Goal: Check status: Check status

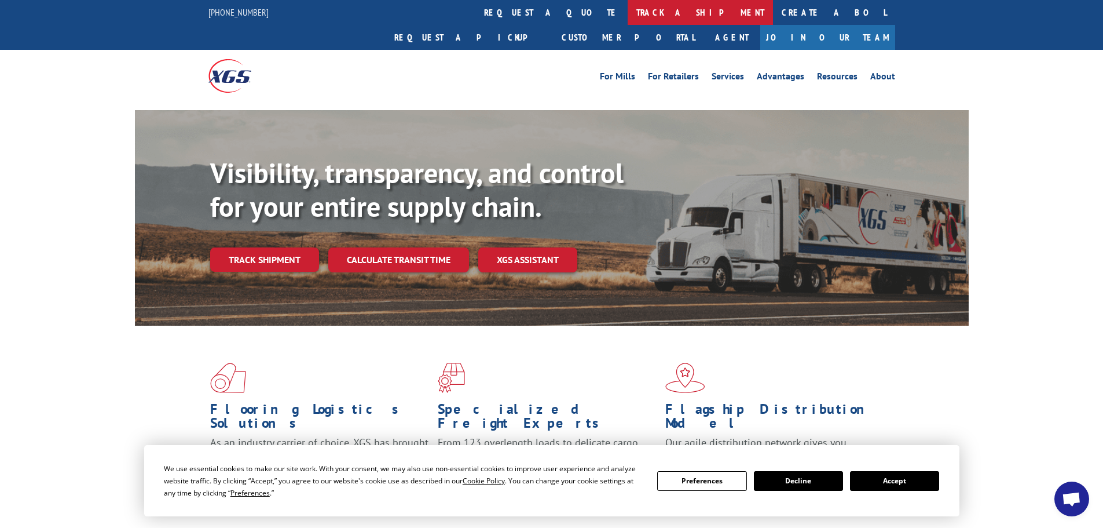
click at [628, 16] on link "track a shipment" at bounding box center [700, 12] width 145 height 25
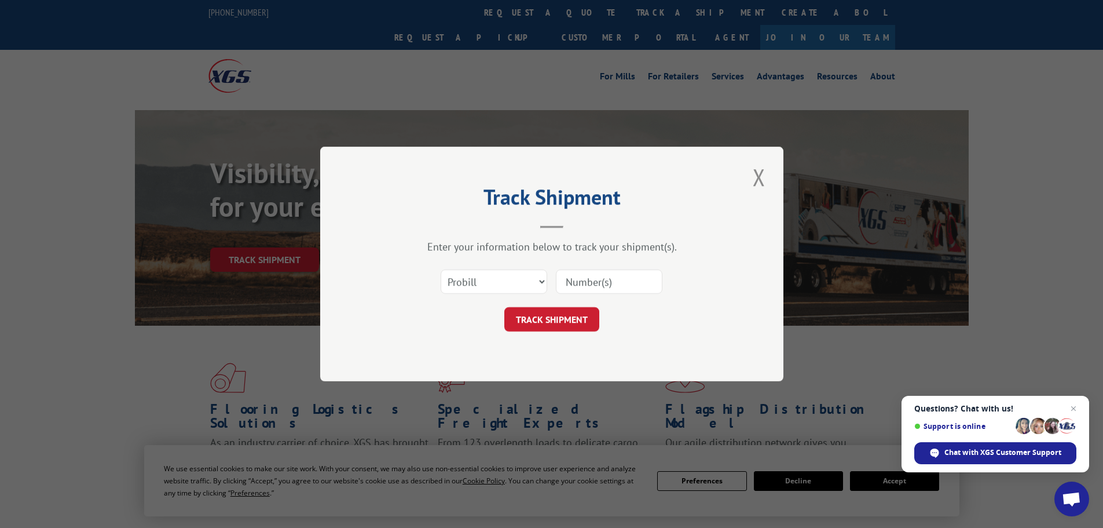
click at [644, 287] on input at bounding box center [609, 281] width 107 height 24
type input "17814"
click button "TRACK SHIPMENT" at bounding box center [552, 319] width 95 height 24
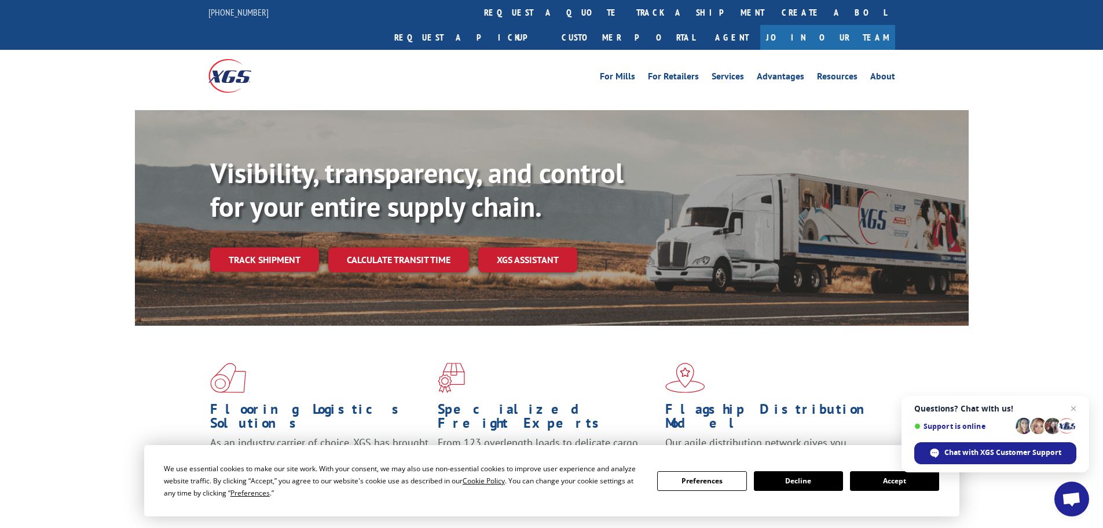
click at [628, 3] on link "track a shipment" at bounding box center [700, 12] width 145 height 25
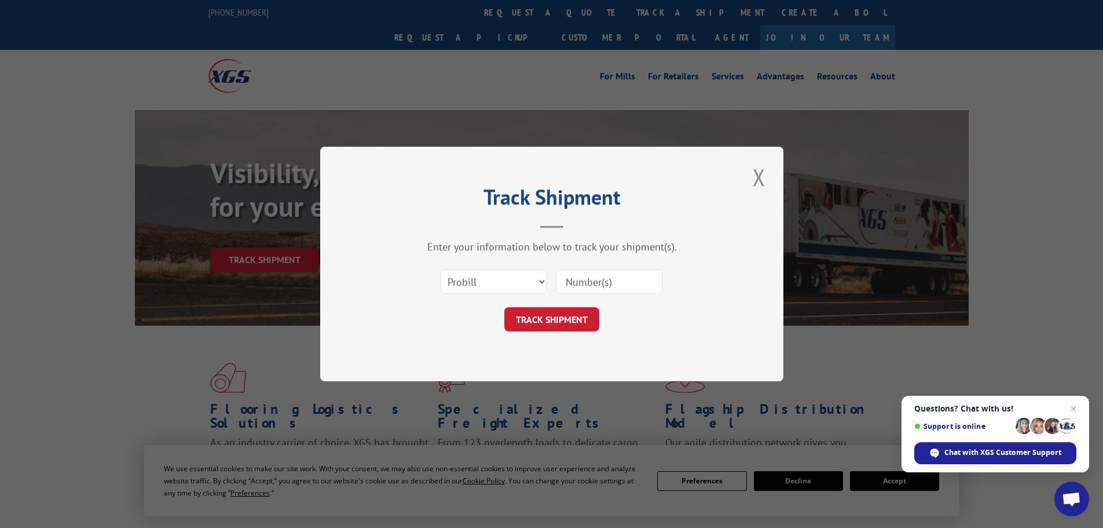
click at [613, 285] on input at bounding box center [609, 281] width 107 height 24
type input "17864"
click at [582, 316] on button "TRACK SHIPMENT" at bounding box center [552, 319] width 95 height 24
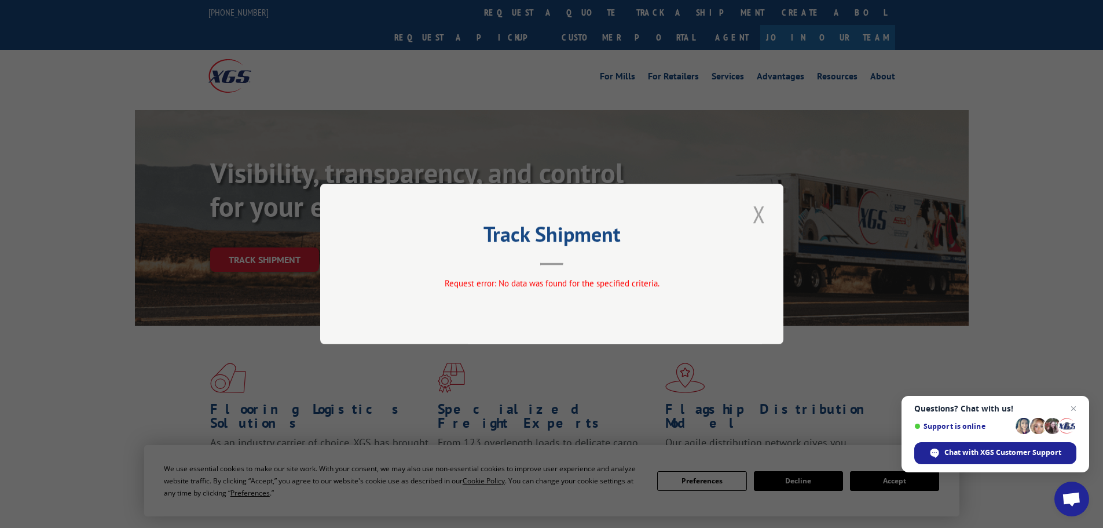
click at [762, 222] on button "Close modal" at bounding box center [760, 214] width 20 height 32
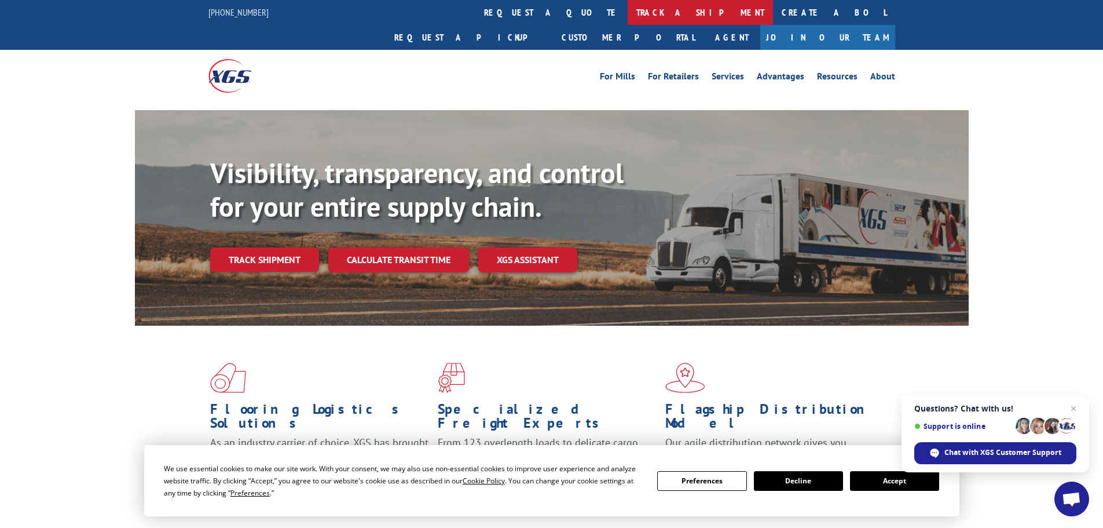
click at [628, 12] on link "track a shipment" at bounding box center [700, 12] width 145 height 25
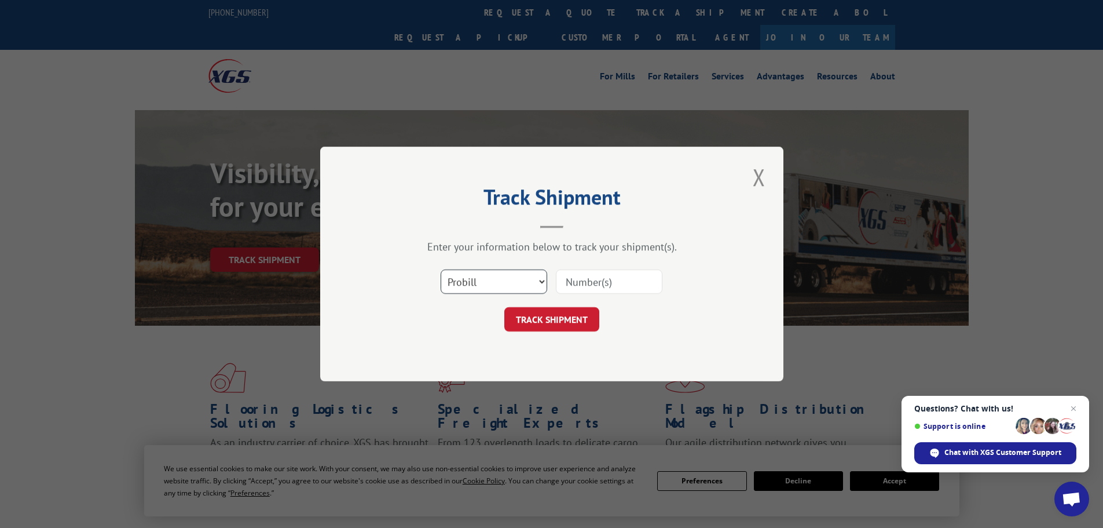
click at [517, 285] on select "Select category... Probill BOL PO" at bounding box center [494, 281] width 107 height 24
select select "bol"
click at [441, 269] on select "Select category... Probill BOL PO" at bounding box center [494, 281] width 107 height 24
click at [620, 277] on input at bounding box center [609, 281] width 107 height 24
type input "17814"
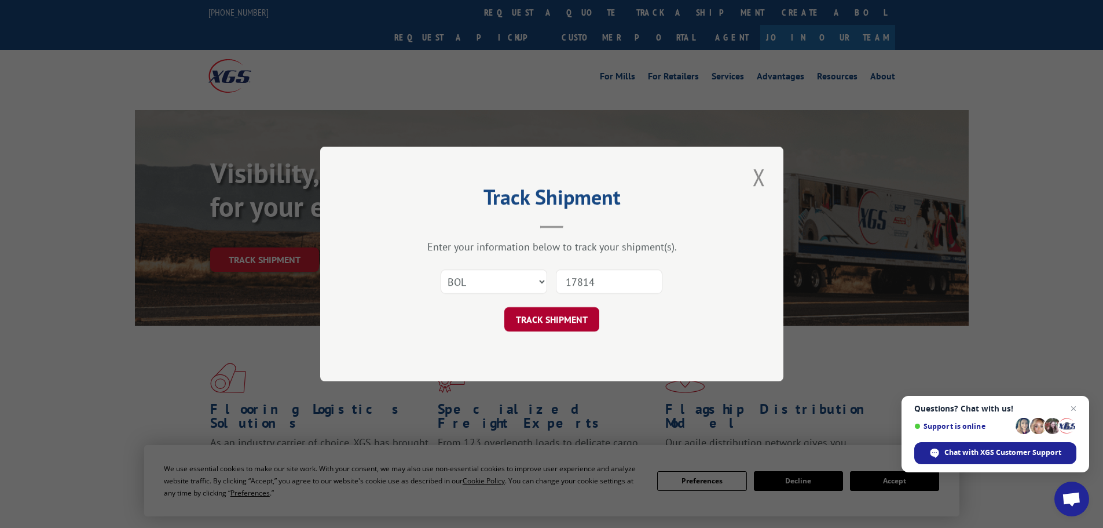
click at [584, 320] on button "TRACK SHIPMENT" at bounding box center [552, 319] width 95 height 24
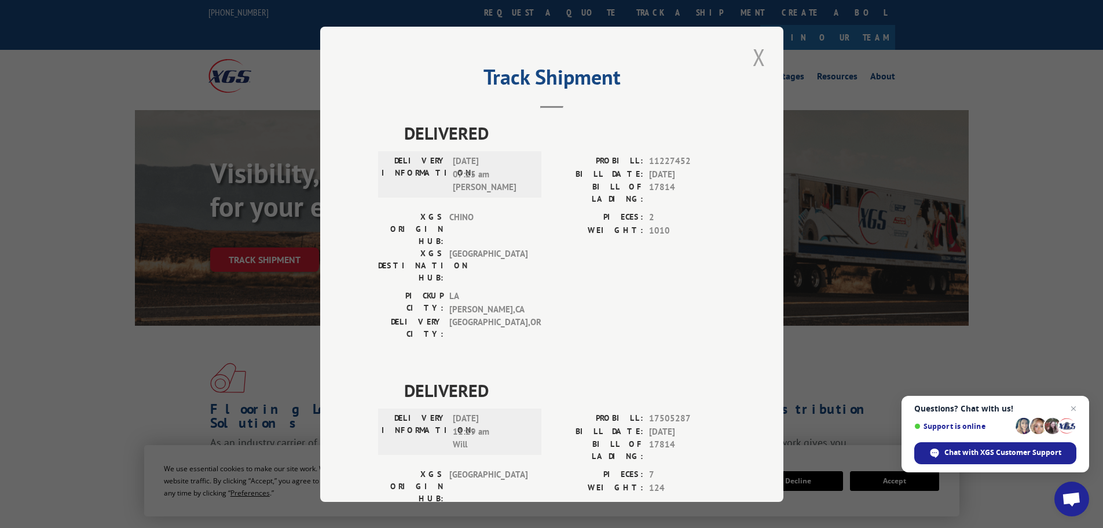
click at [755, 51] on button "Close modal" at bounding box center [760, 57] width 20 height 32
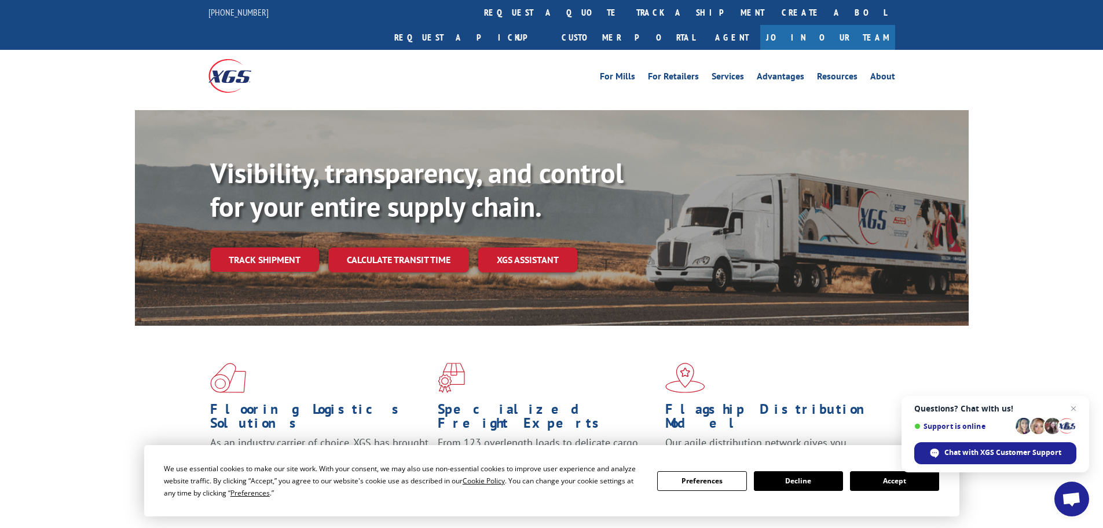
click at [317, 248] on div "Visibility, transparency, and control for your entire supply chain. Track shipm…" at bounding box center [589, 237] width 759 height 162
click at [628, 9] on link "track a shipment" at bounding box center [700, 12] width 145 height 25
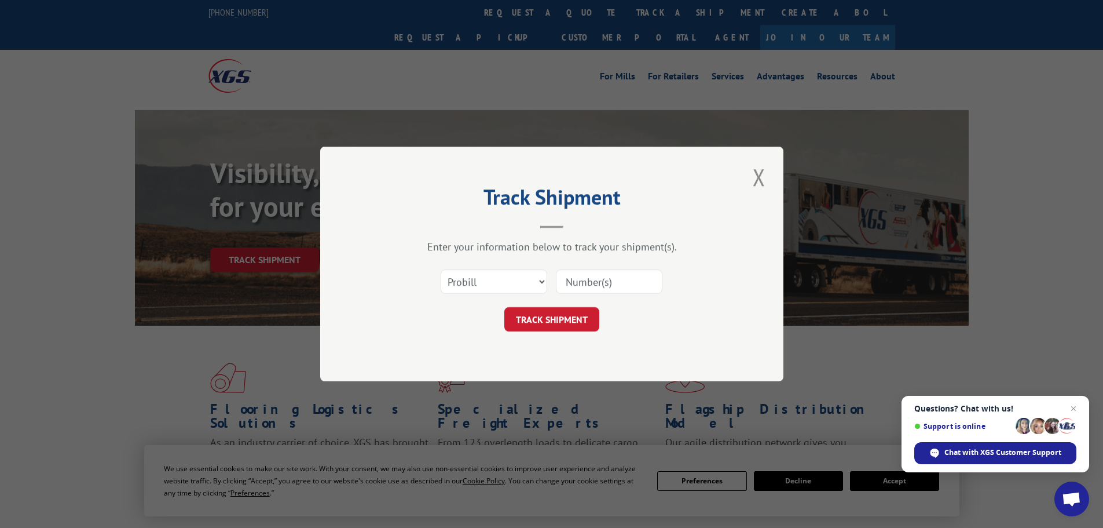
click at [605, 285] on input at bounding box center [609, 281] width 107 height 24
type input "117814"
click button "TRACK SHIPMENT" at bounding box center [552, 319] width 95 height 24
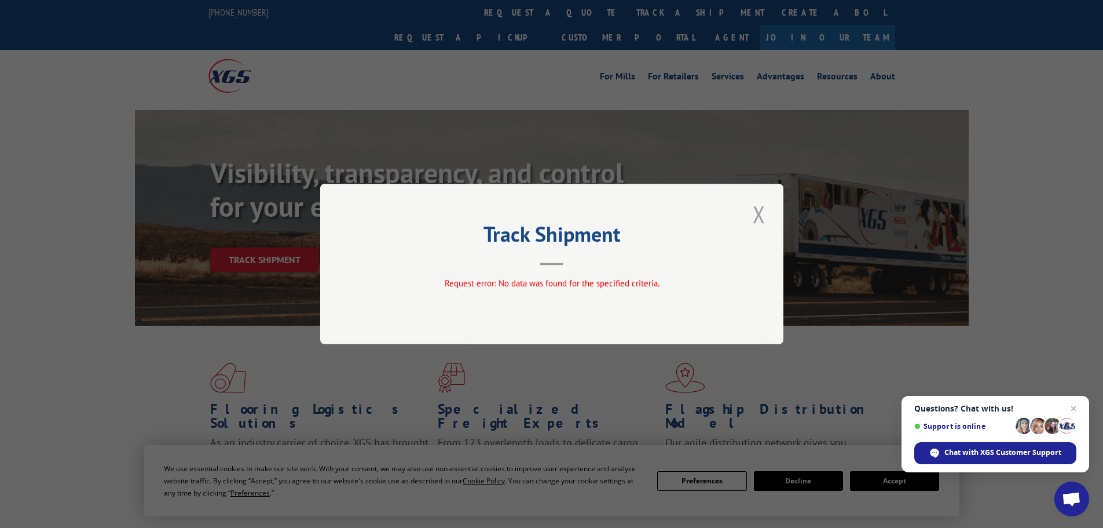
click at [761, 212] on button "Close modal" at bounding box center [760, 214] width 20 height 32
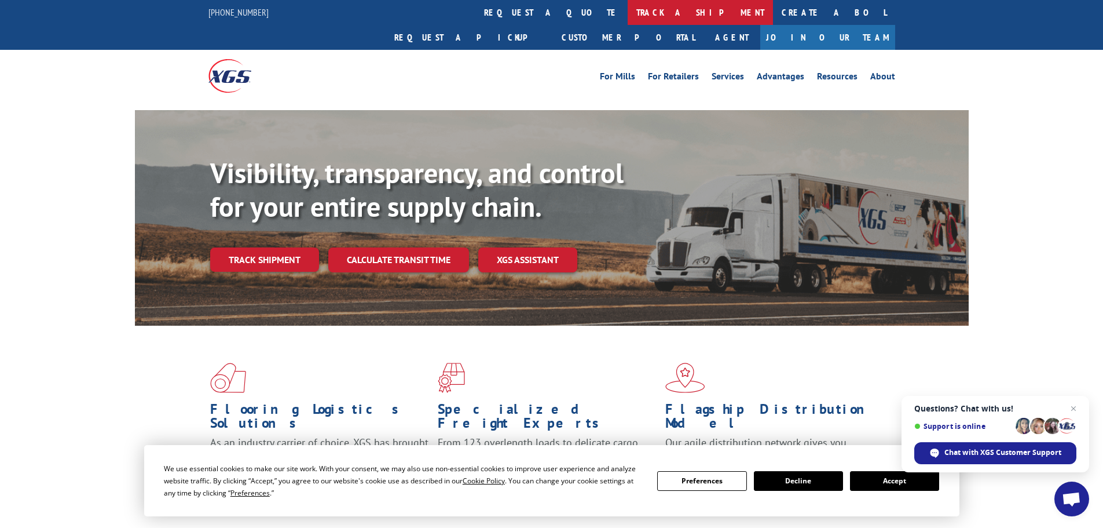
click at [628, 9] on link "track a shipment" at bounding box center [700, 12] width 145 height 25
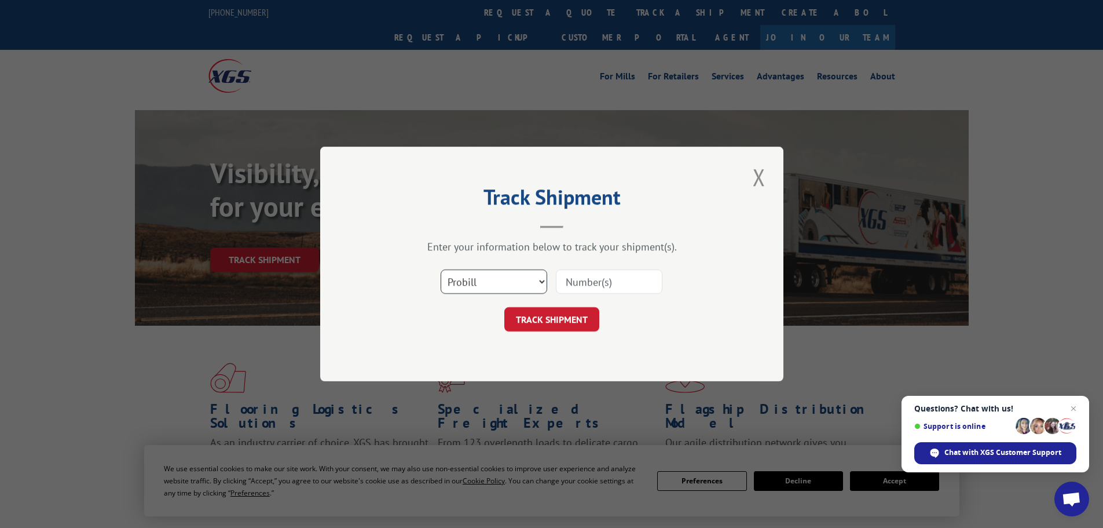
click at [540, 280] on select "Select category... Probill BOL PO" at bounding box center [494, 281] width 107 height 24
select select "po"
click at [441, 269] on select "Select category... Probill BOL PO" at bounding box center [494, 281] width 107 height 24
click at [610, 287] on input at bounding box center [609, 281] width 107 height 24
type input "65517039"
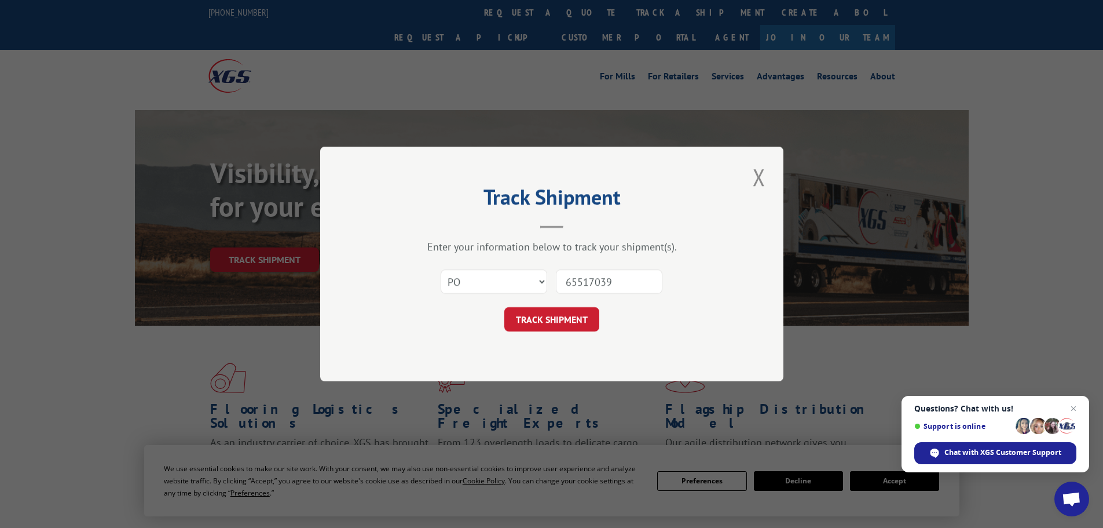
click at [505, 307] on button "TRACK SHIPMENT" at bounding box center [552, 319] width 95 height 24
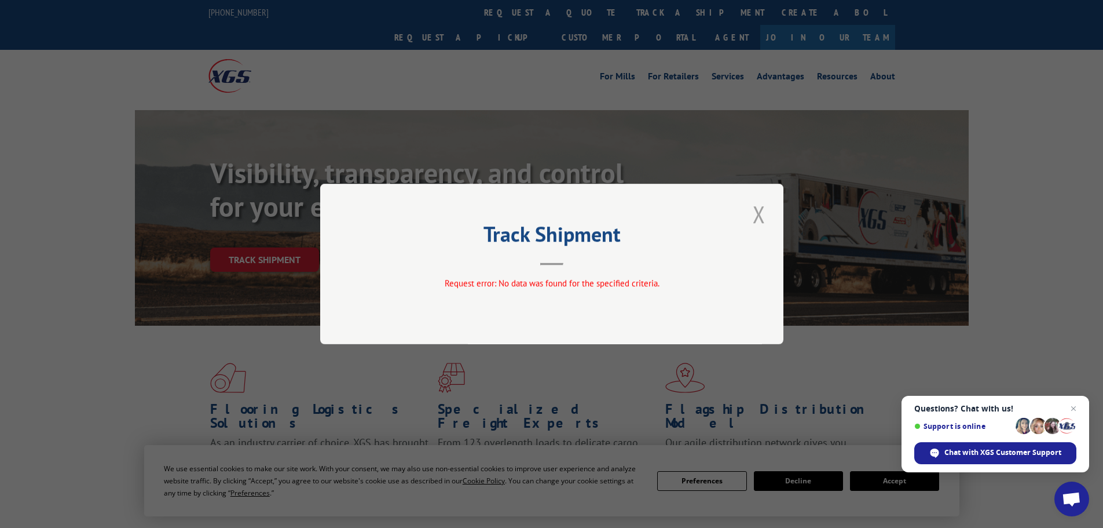
click at [751, 216] on button "Close modal" at bounding box center [760, 214] width 20 height 32
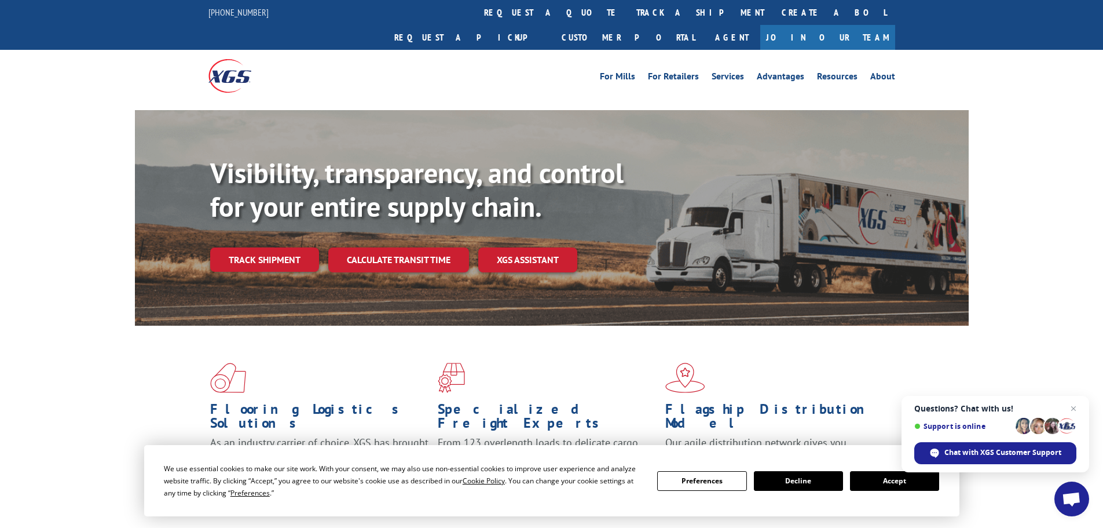
click at [801, 472] on button "Decline" at bounding box center [798, 481] width 89 height 20
